Goal: Information Seeking & Learning: Learn about a topic

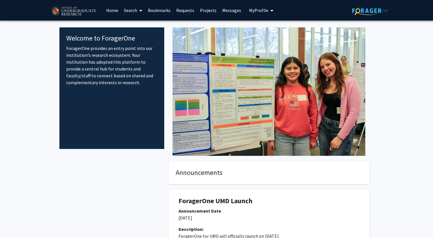
click at [82, 10] on img at bounding box center [73, 11] width 48 height 14
click at [112, 13] on link "Home" at bounding box center [112, 10] width 18 height 20
click at [141, 12] on icon at bounding box center [141, 10] width 3 height 5
click at [145, 36] on span "Students" at bounding box center [138, 37] width 35 height 11
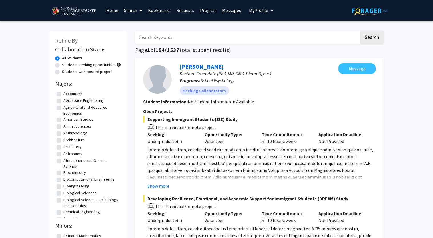
click at [138, 13] on span at bounding box center [139, 11] width 5 height 20
click at [138, 27] on span "Faculty/Staff" at bounding box center [142, 26] width 42 height 11
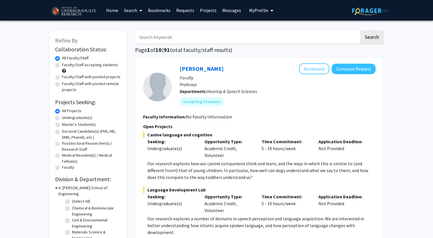
click at [132, 11] on link "Search" at bounding box center [133, 10] width 24 height 20
click at [137, 36] on span "Students" at bounding box center [138, 37] width 35 height 11
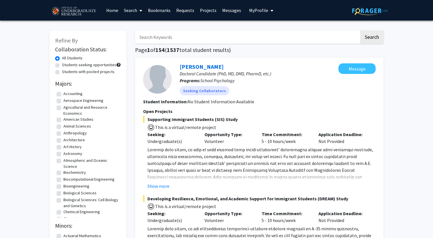
click at [132, 11] on link "Search" at bounding box center [133, 10] width 24 height 20
click at [138, 26] on span "Faculty/Staff" at bounding box center [142, 26] width 42 height 11
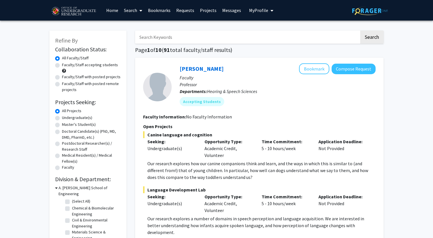
click at [62, 117] on label "Undergraduate(s)" at bounding box center [77, 118] width 30 height 6
click at [62, 117] on input "Undergraduate(s)" at bounding box center [64, 117] width 4 height 4
radio input "true"
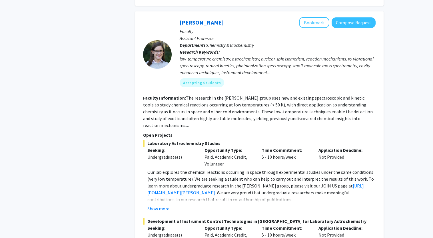
scroll to position [2592, 0]
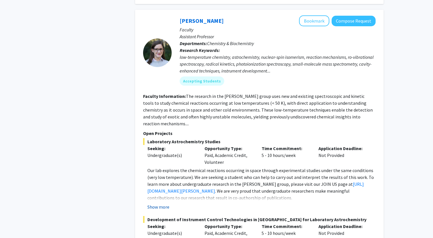
click at [154, 204] on button "Show more" at bounding box center [159, 207] width 22 height 7
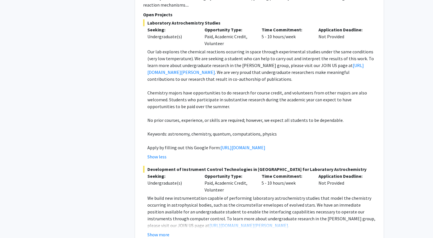
scroll to position [2725, 0]
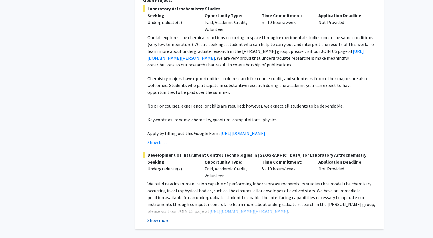
click at [164, 217] on button "Show more" at bounding box center [159, 220] width 22 height 7
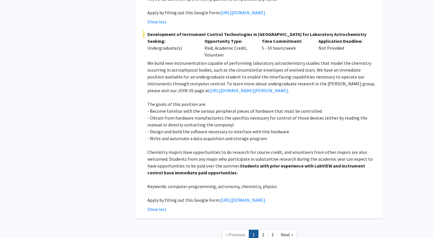
scroll to position [2874, 0]
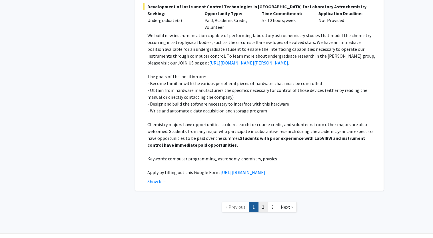
click at [262, 202] on link "2" at bounding box center [263, 207] width 10 height 10
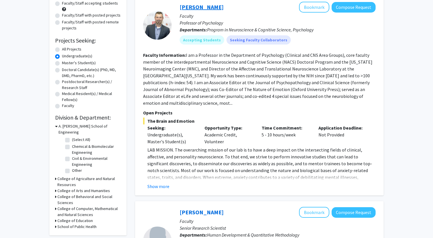
scroll to position [62, 0]
